Goal: Communication & Community: Answer question/provide support

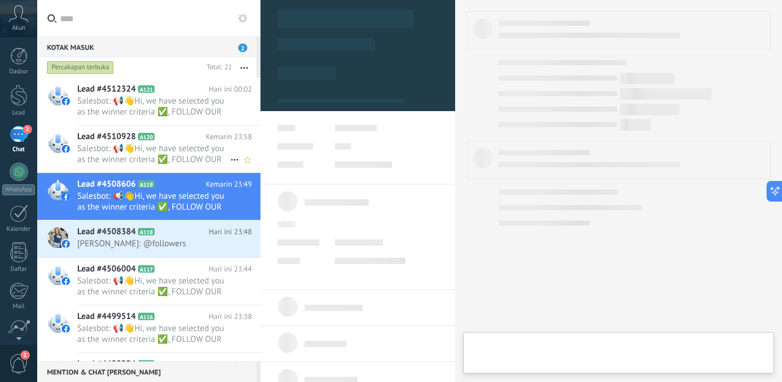
click at [178, 147] on span "Salesbot: 📢👋Hi, we have selected you as the winner criteria ✅, FOLLOW OUR PAGE,…" at bounding box center [153, 154] width 153 height 22
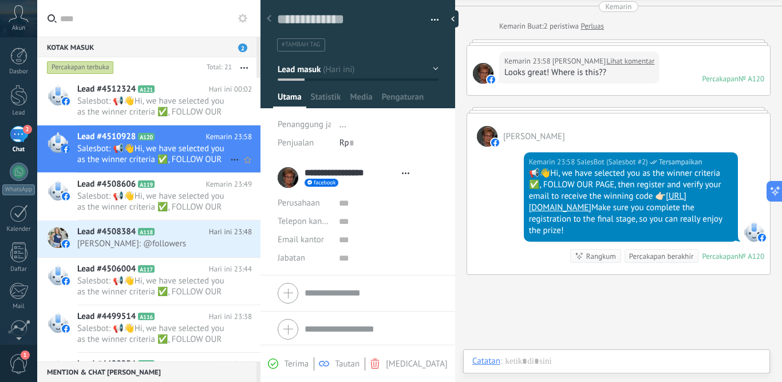
scroll to position [17, 0]
click at [168, 120] on div "Lead #4512324 A121 Hari ini 00:02 Salesbot: 📢👋Hi, we have selected you as the w…" at bounding box center [168, 101] width 183 height 47
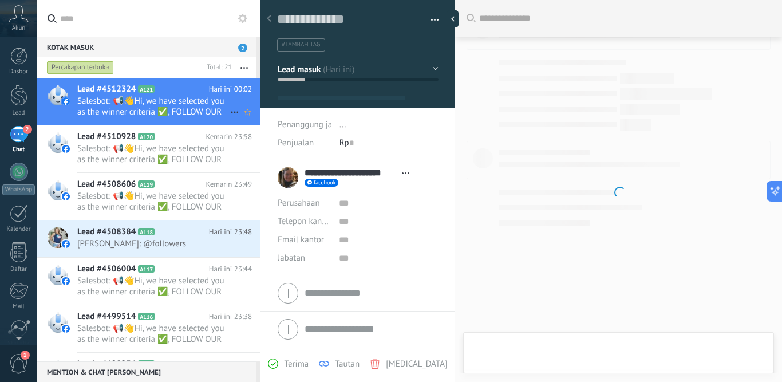
type textarea "**********"
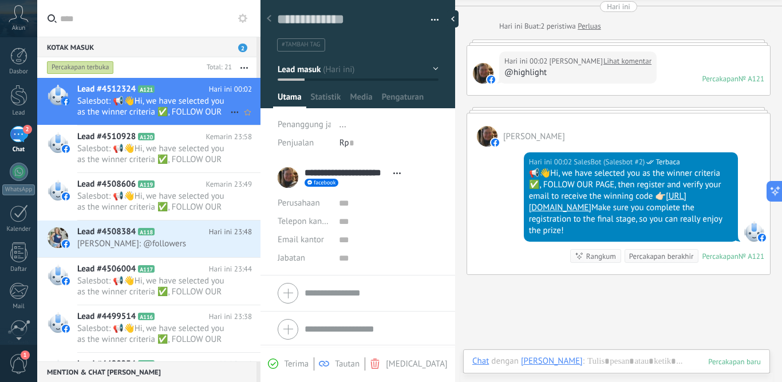
scroll to position [17, 0]
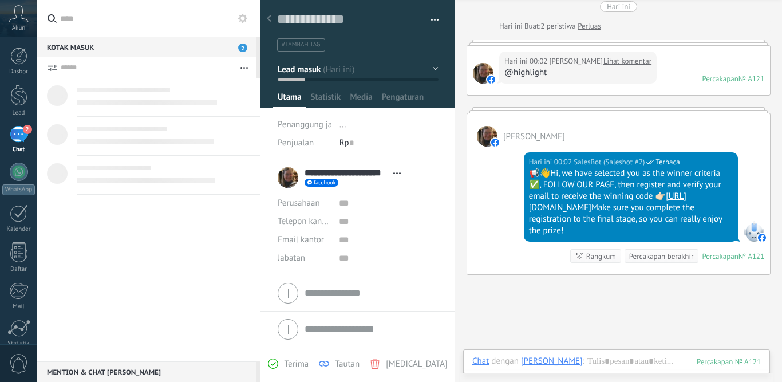
scroll to position [17, 0]
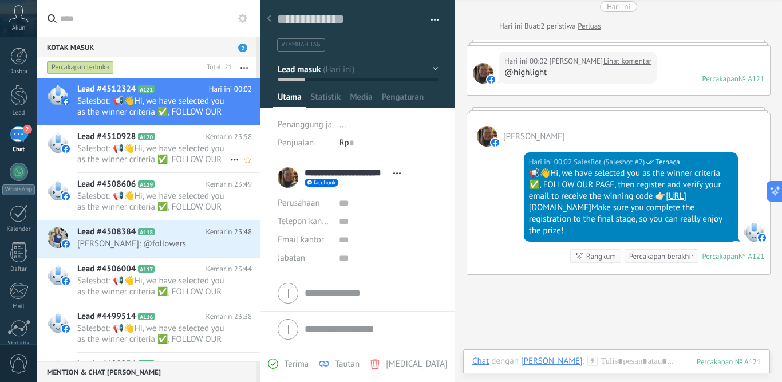
click at [153, 152] on span "Salesbot: 📢👋Hi, we have selected you as the winner criteria ✅, FOLLOW OUR PAGE,…" at bounding box center [153, 154] width 153 height 22
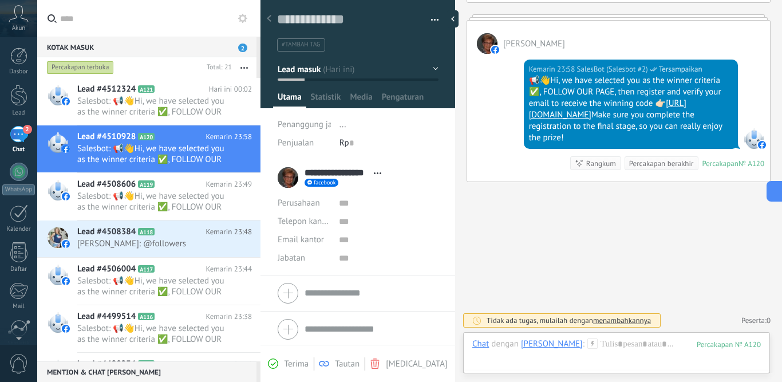
scroll to position [17, 0]
click at [147, 101] on span "Salesbot: 📢👋Hi, we have selected you as the winner criteria ✅, FOLLOW OUR PAGE,…" at bounding box center [153, 107] width 153 height 22
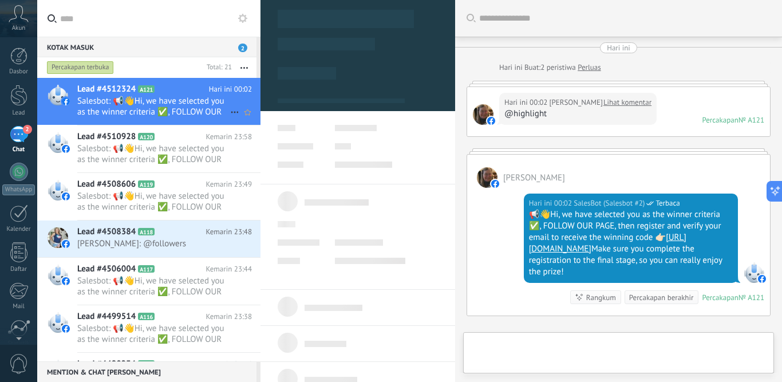
scroll to position [134, 0]
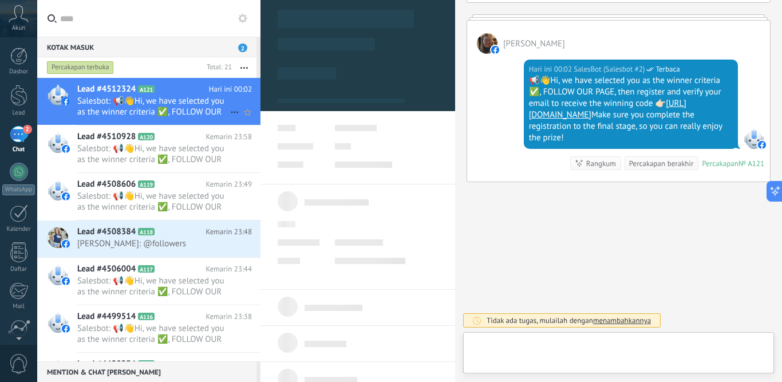
type textarea "**********"
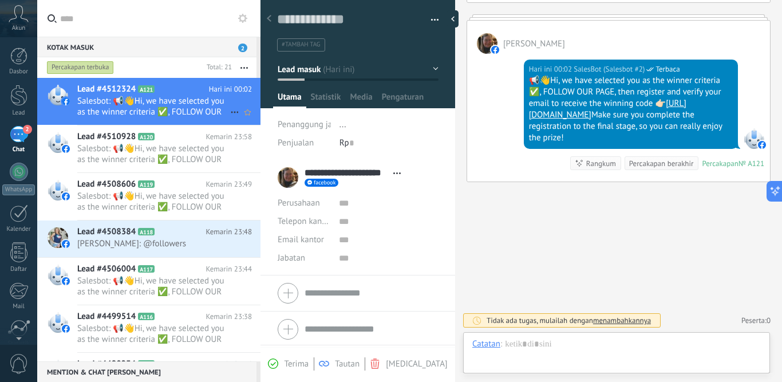
scroll to position [17, 0]
drag, startPoint x: 597, startPoint y: 142, endPoint x: 522, endPoint y: 82, distance: 95.8
click at [522, 82] on div "Hari ini 00:02 SalesBot (Salesbot #2) Terbaca 📢👋Hi, we have selected you as the…" at bounding box center [618, 118] width 303 height 128
copy div "📢👋Hi, we have selected you as the winner criteria ✅, FOLLOW OUR PAGE, then regi…"
